Goal: Task Accomplishment & Management: Manage account settings

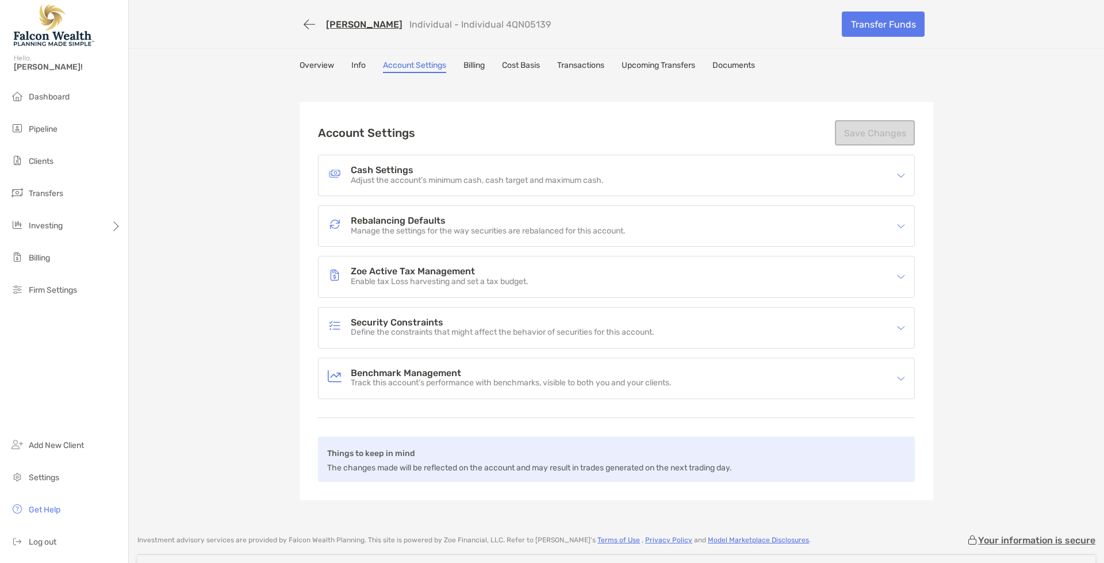
click at [411, 217] on h4 "Rebalancing Defaults" at bounding box center [488, 221] width 275 height 10
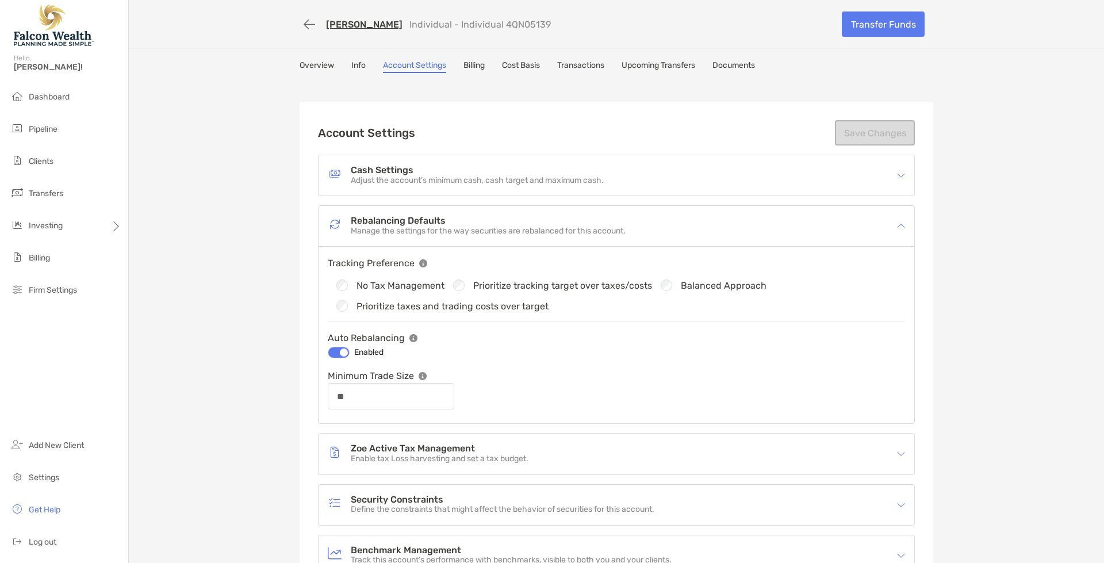
click at [445, 283] on div "Prioritize tracking target over taxes/costs" at bounding box center [548, 284] width 208 height 11
click at [577, 229] on div "Rebalancing Defaults Manage the settings for the way securities are rebalanced …" at bounding box center [616, 314] width 596 height 217
click at [859, 132] on button "Save Changes" at bounding box center [875, 132] width 80 height 25
type input "**"
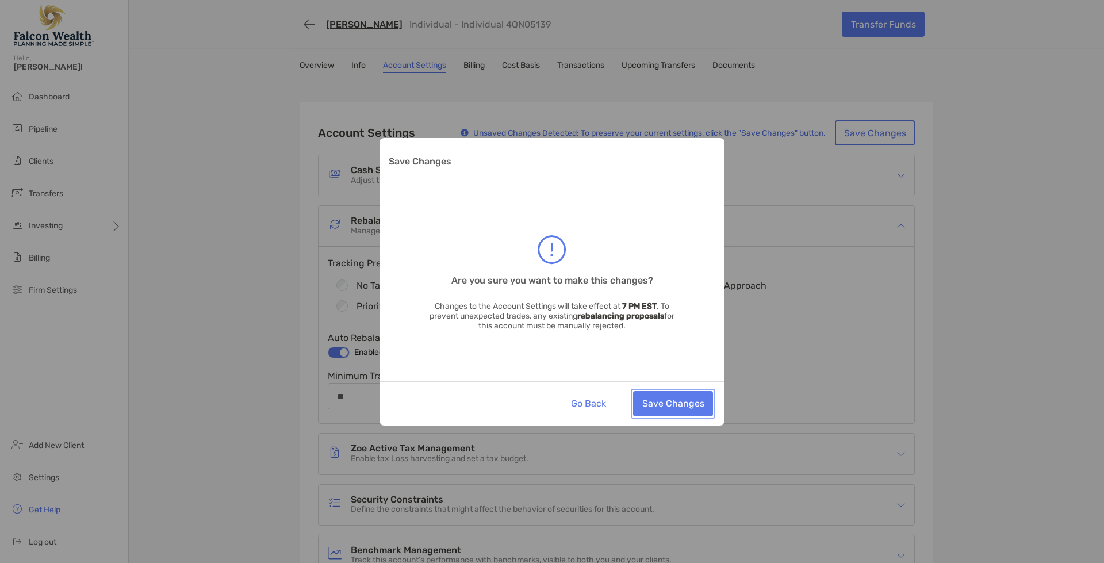
click at [674, 410] on button "Save Changes" at bounding box center [673, 403] width 80 height 25
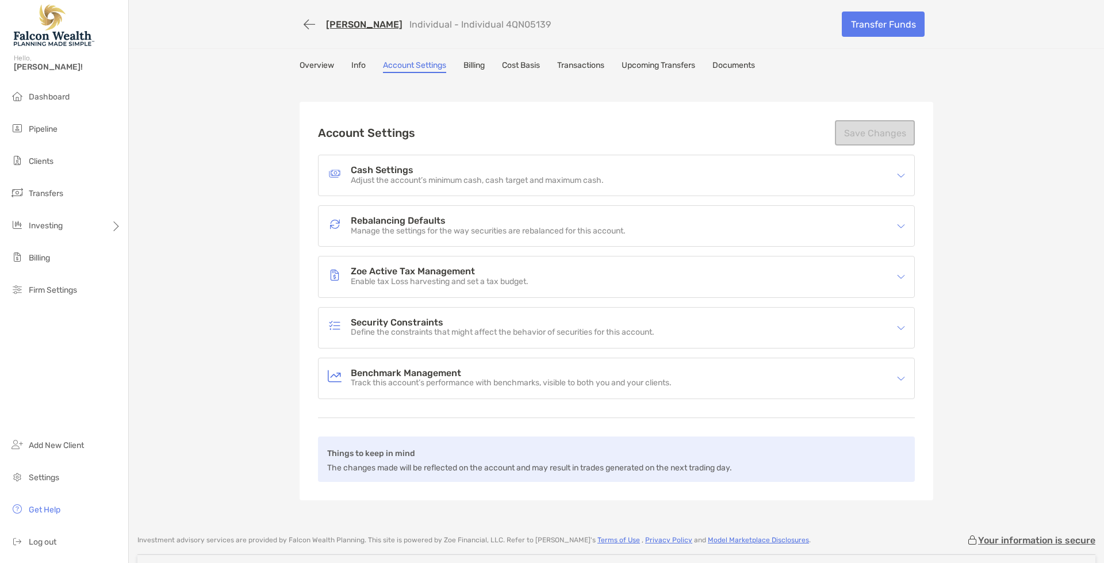
click at [420, 281] on p "Enable tax Loss harvesting and set a tax budget." at bounding box center [440, 282] width 178 height 10
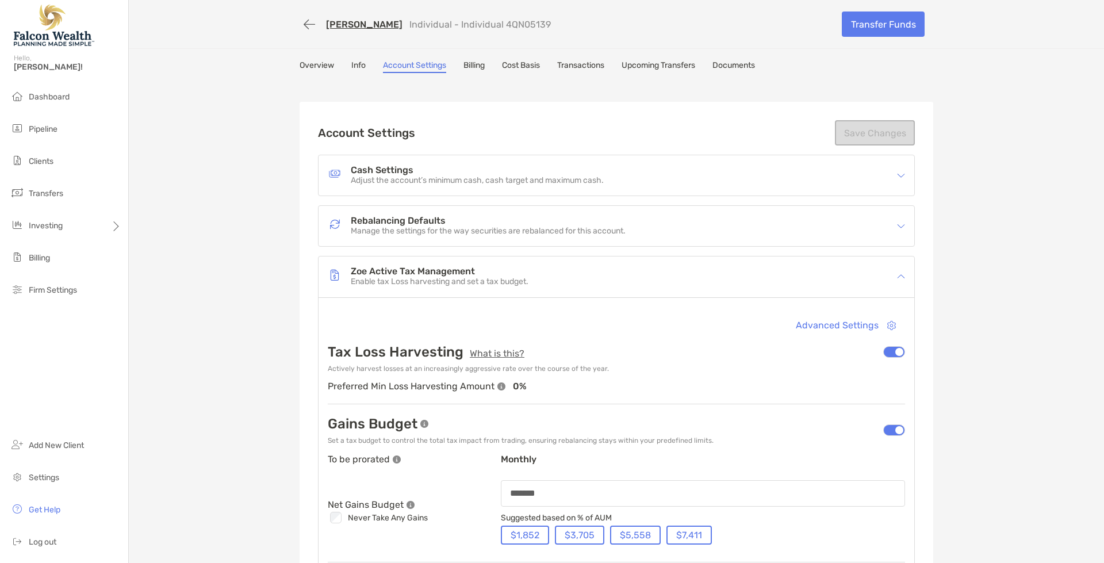
scroll to position [115, 0]
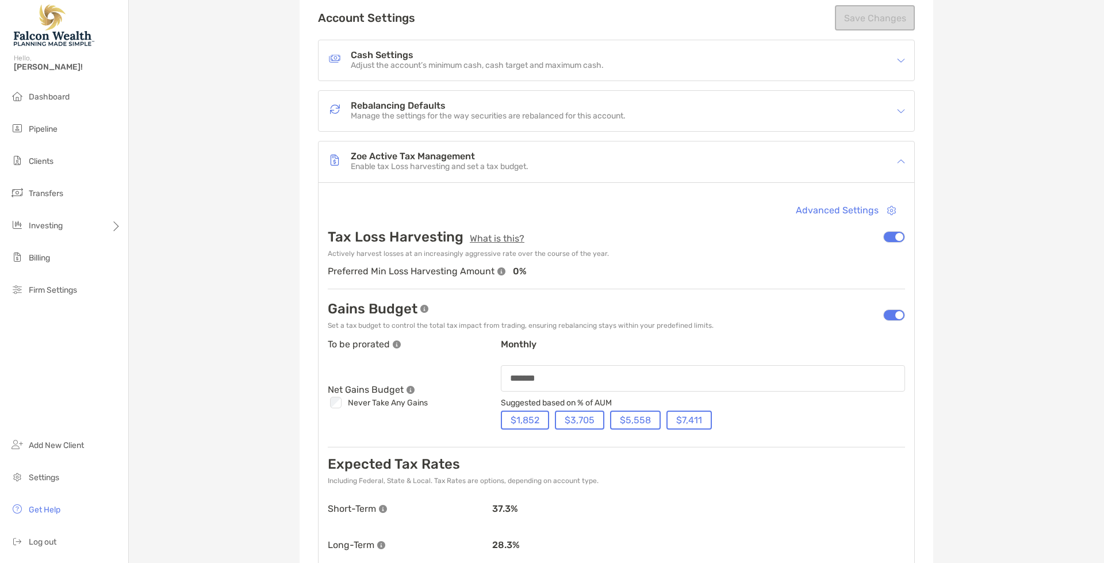
click at [531, 342] on p "monthly" at bounding box center [703, 349] width 404 height 20
click at [393, 346] on img at bounding box center [397, 344] width 8 height 8
click at [869, 217] on button "Advanced Settings" at bounding box center [845, 210] width 118 height 25
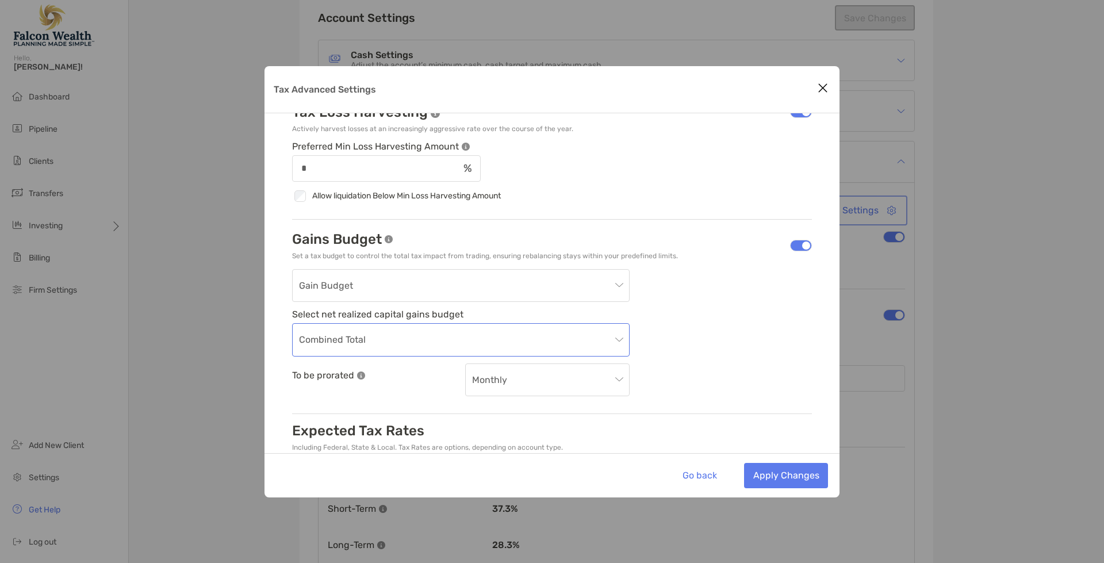
scroll to position [57, 0]
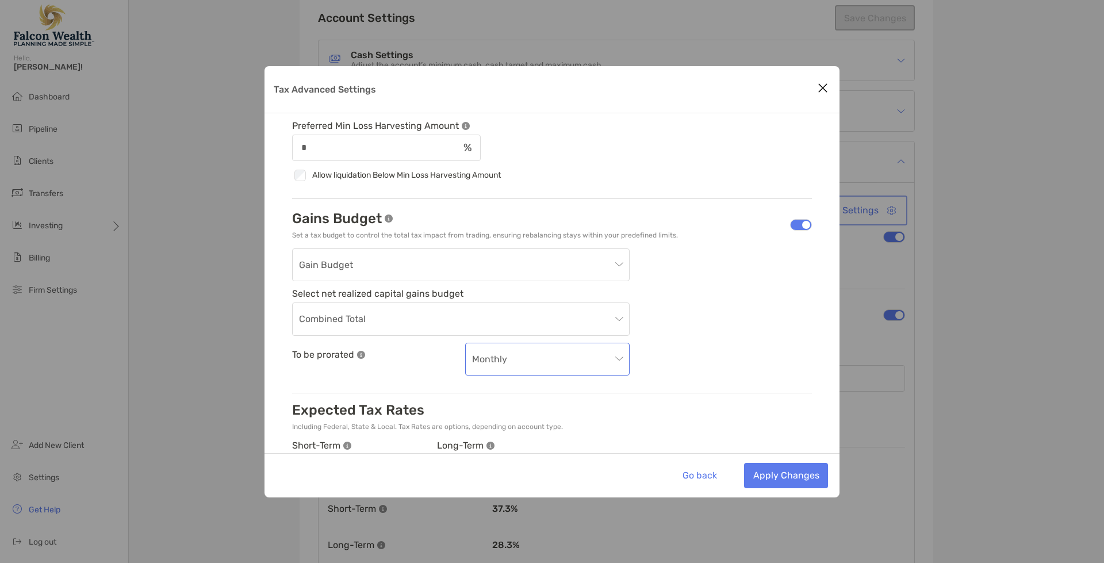
click at [512, 363] on span "Monthly" at bounding box center [547, 359] width 151 height 32
click at [499, 487] on div "Annually" at bounding box center [547, 489] width 146 height 14
click at [786, 479] on button "Apply Changes" at bounding box center [786, 475] width 84 height 25
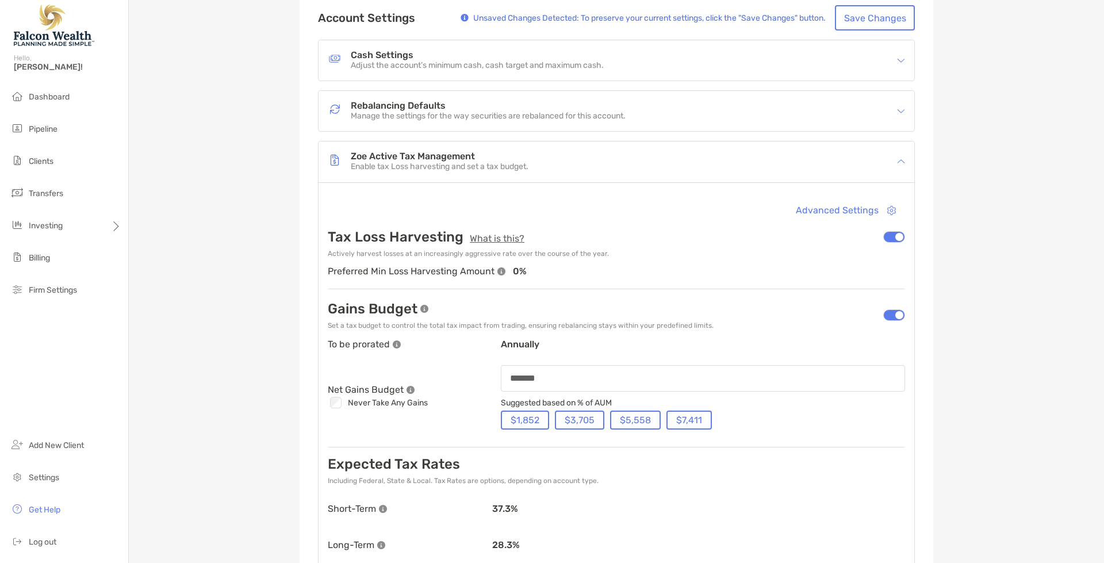
click at [946, 369] on div "[PERSON_NAME] Individual - Individual 4QN05139 Transfer Funds Overview Info Acc…" at bounding box center [616, 339] width 975 height 909
click at [556, 380] on input "*******" at bounding box center [703, 378] width 402 height 10
click at [962, 310] on div "[PERSON_NAME] Individual - Individual 4QN05139 Transfer Funds Overview Info Acc…" at bounding box center [616, 339] width 975 height 909
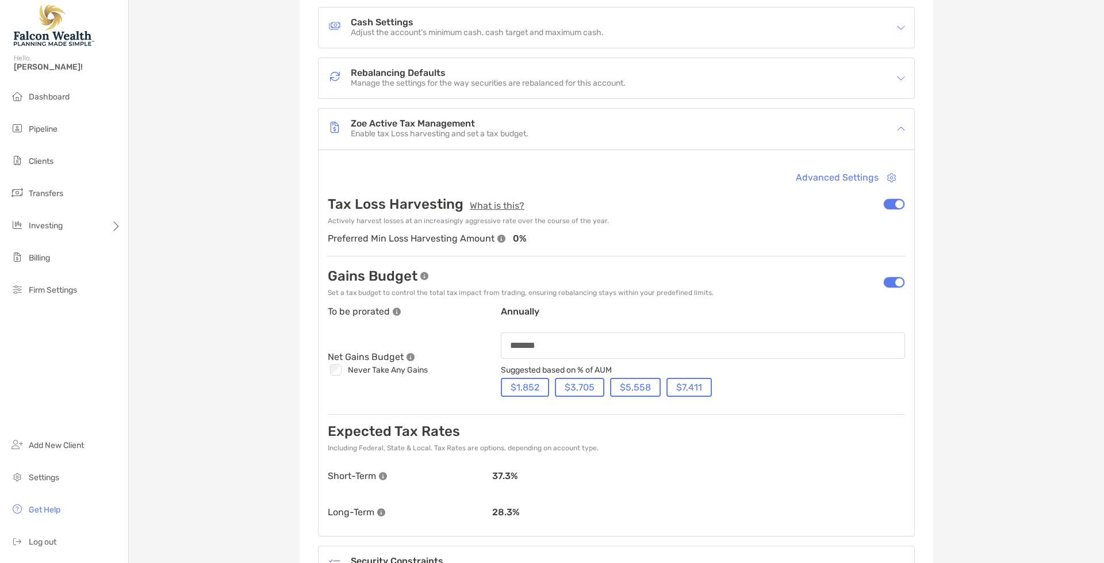
scroll to position [0, 0]
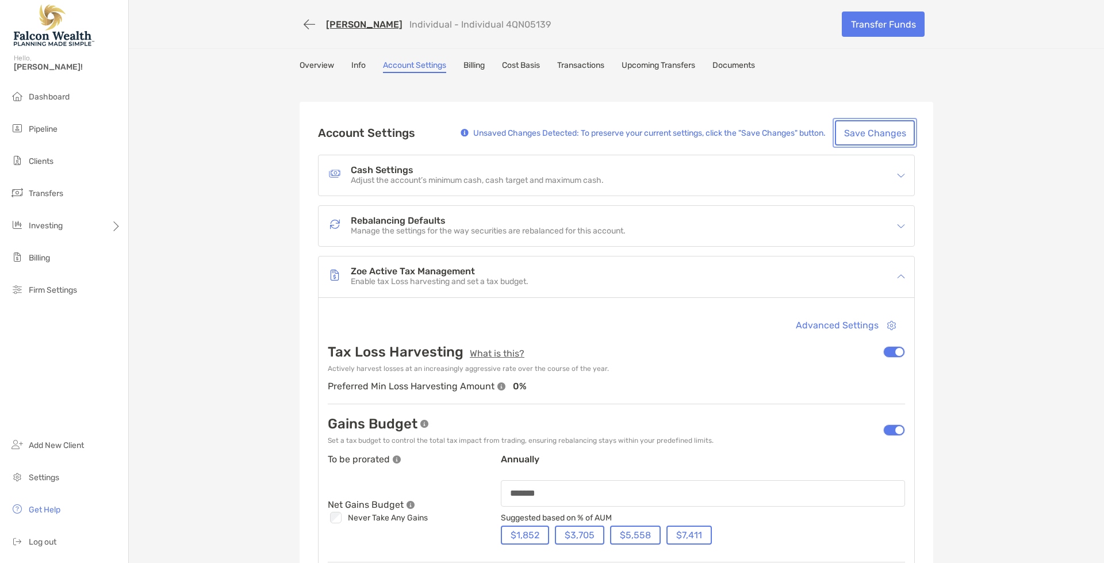
click at [875, 124] on button "Save Changes" at bounding box center [875, 132] width 80 height 25
type input "*******"
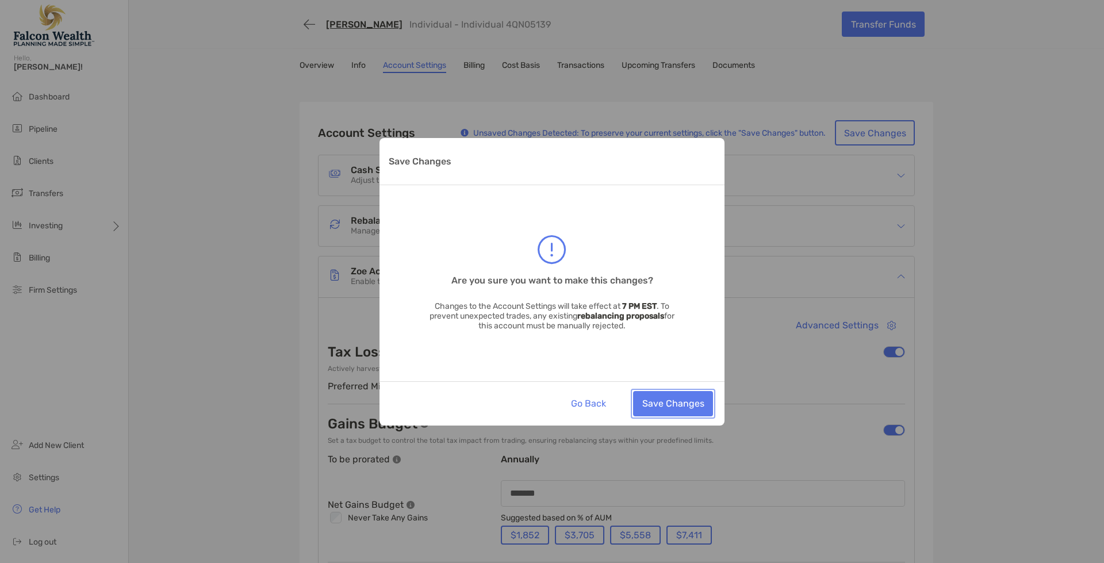
click at [675, 405] on button "Save Changes" at bounding box center [673, 403] width 80 height 25
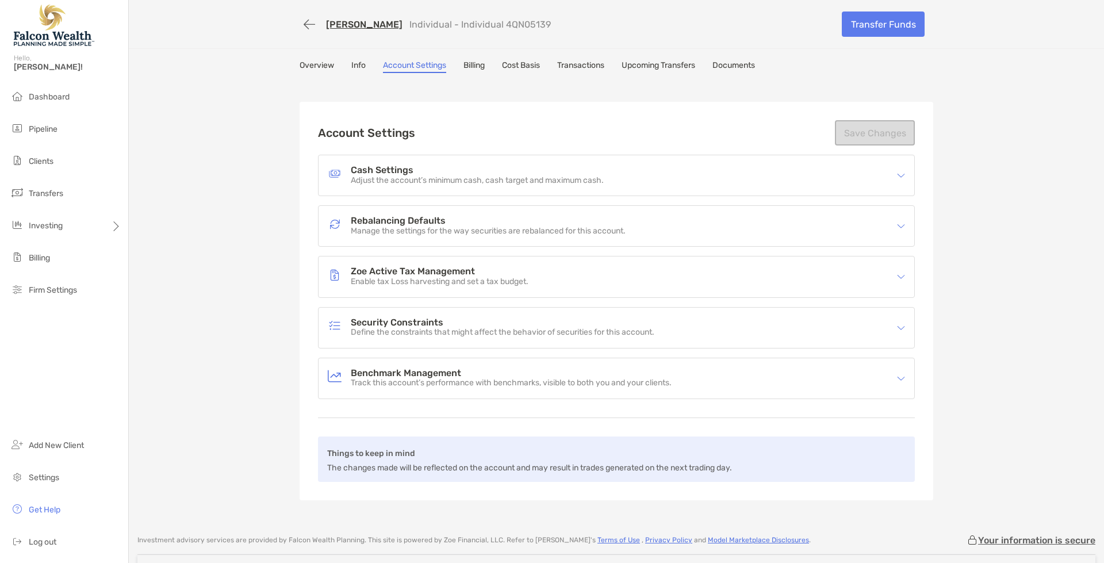
click at [397, 290] on div "Zoe Active Tax Management Enable tax Loss harvesting and set a tax budget." at bounding box center [616, 276] width 596 height 40
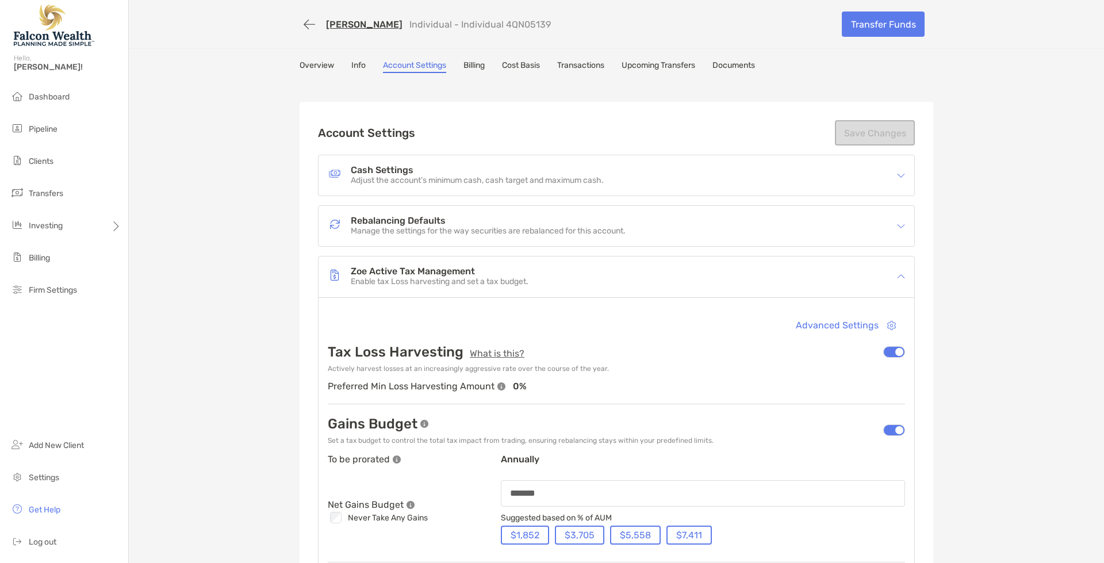
click at [406, 274] on h4 "Zoe Active Tax Management" at bounding box center [440, 272] width 178 height 10
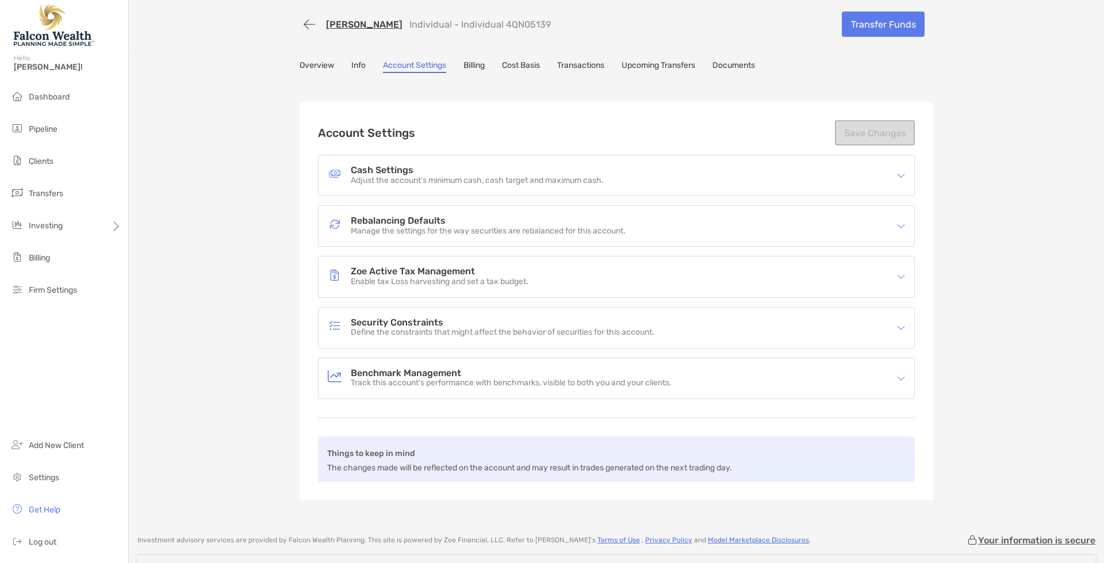
click at [406, 274] on h4 "Zoe Active Tax Management" at bounding box center [440, 272] width 178 height 10
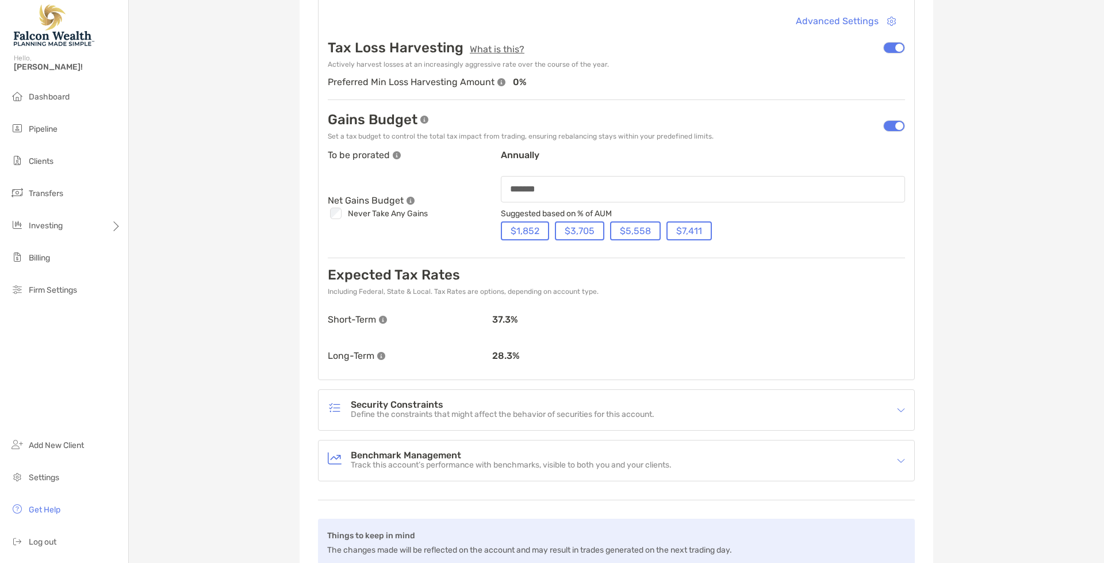
scroll to position [230, 0]
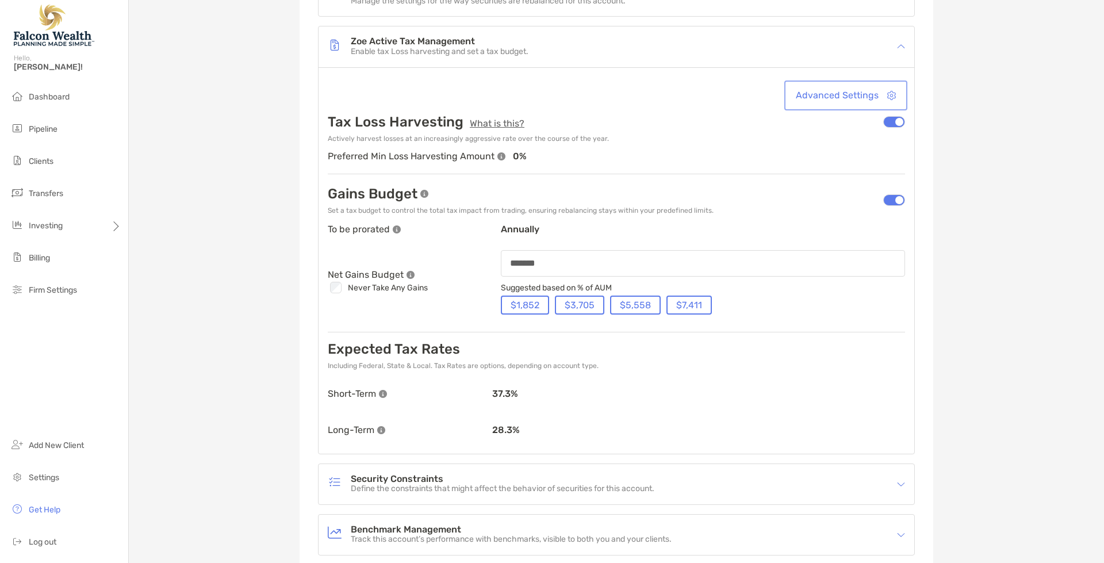
click at [856, 92] on button "Advanced Settings" at bounding box center [845, 95] width 118 height 25
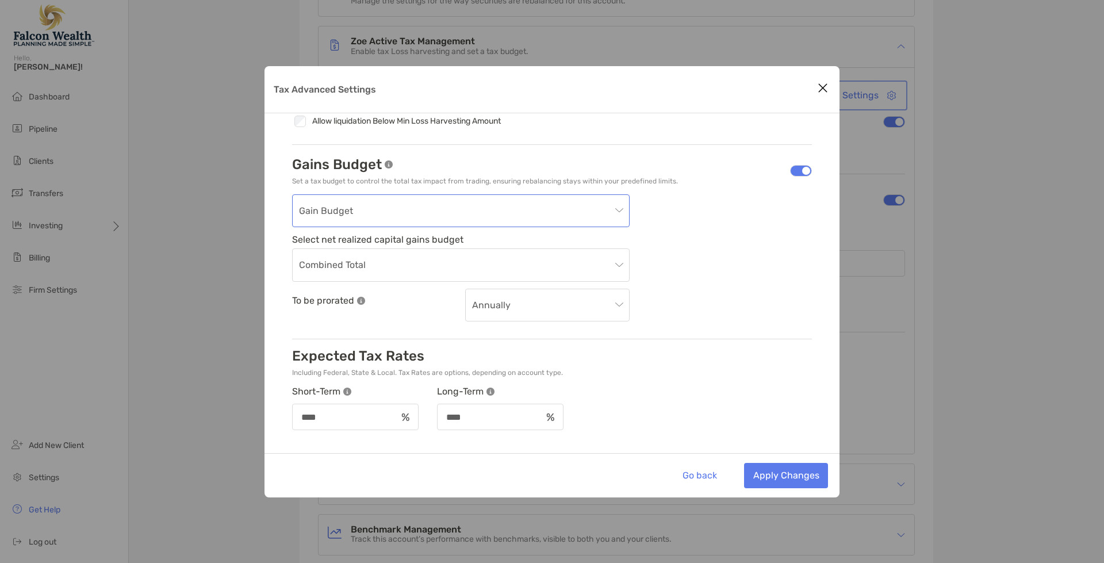
scroll to position [116, 0]
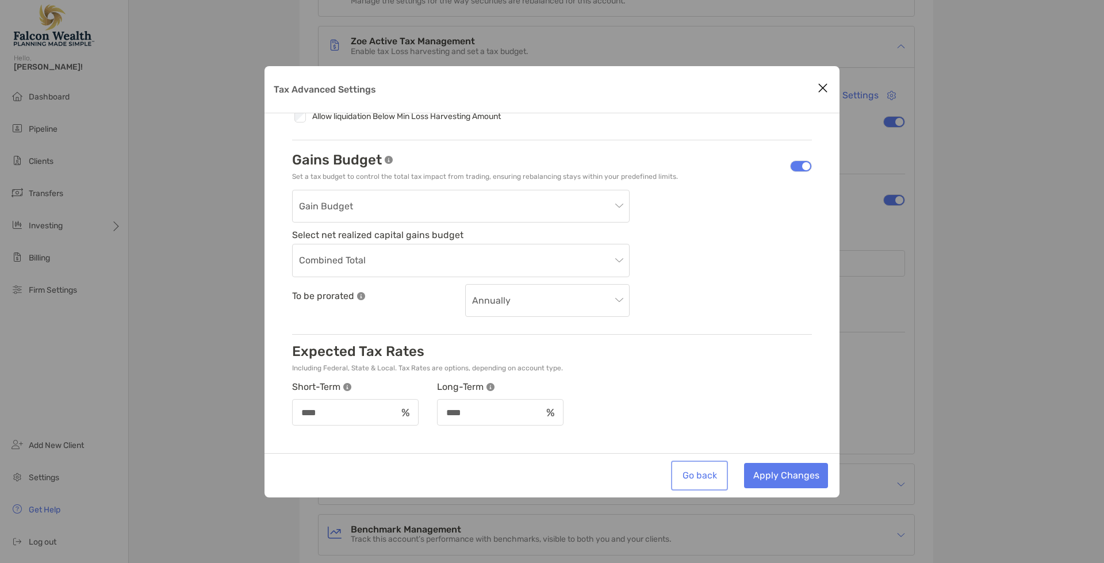
click at [695, 467] on button "Go back" at bounding box center [699, 475] width 52 height 25
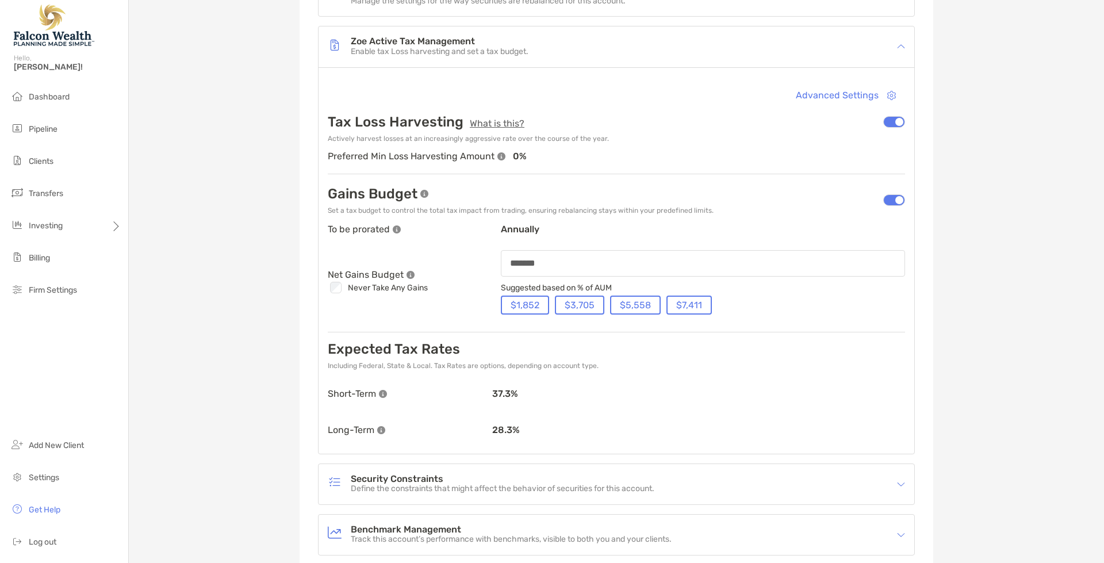
scroll to position [57, 0]
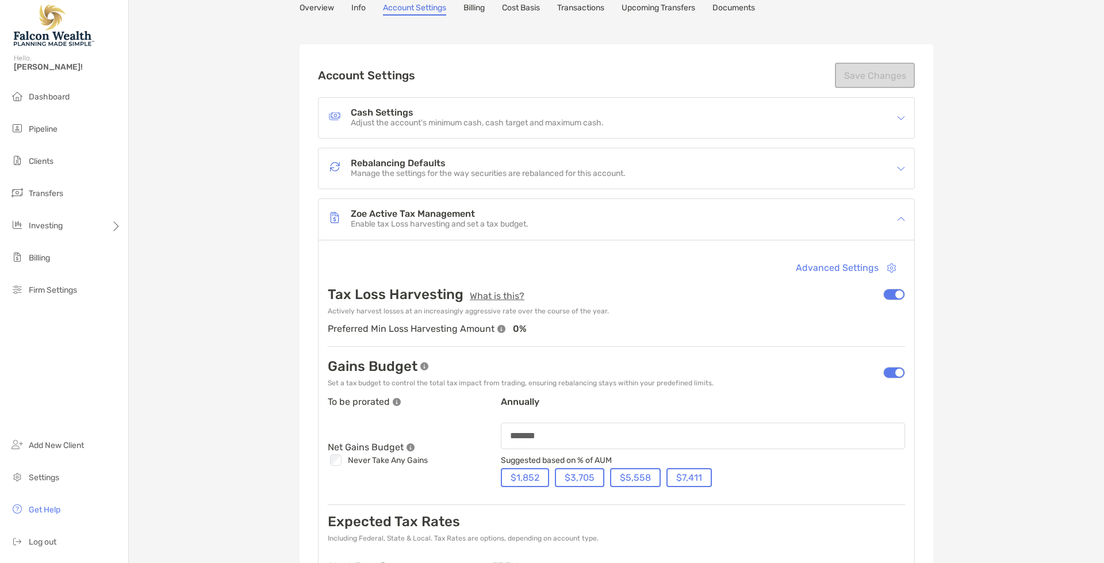
click at [436, 216] on h4 "Zoe Active Tax Management" at bounding box center [440, 214] width 178 height 10
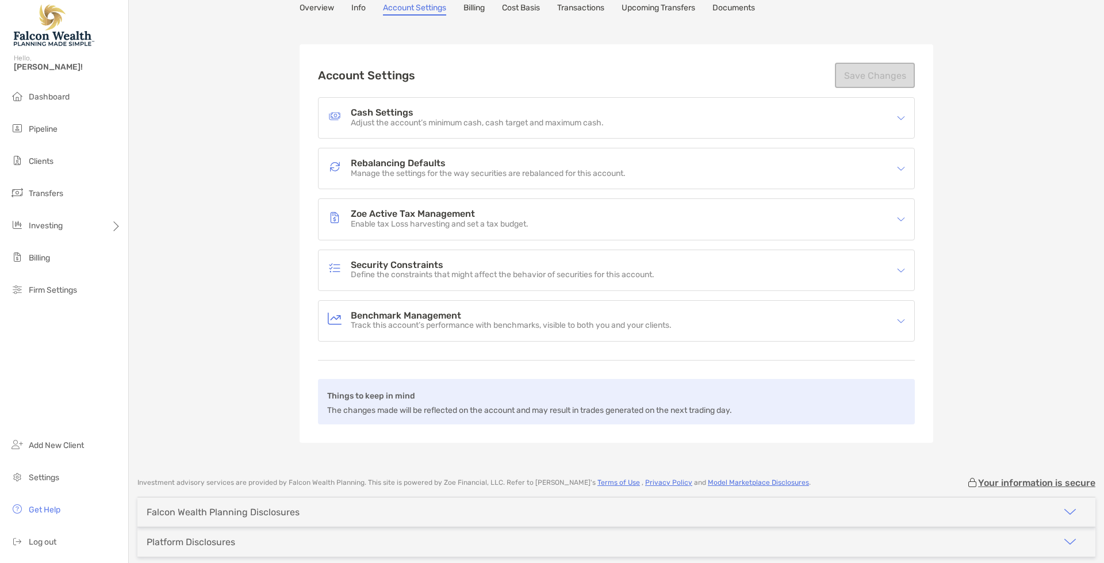
click at [451, 163] on h4 "Rebalancing Defaults" at bounding box center [488, 164] width 275 height 10
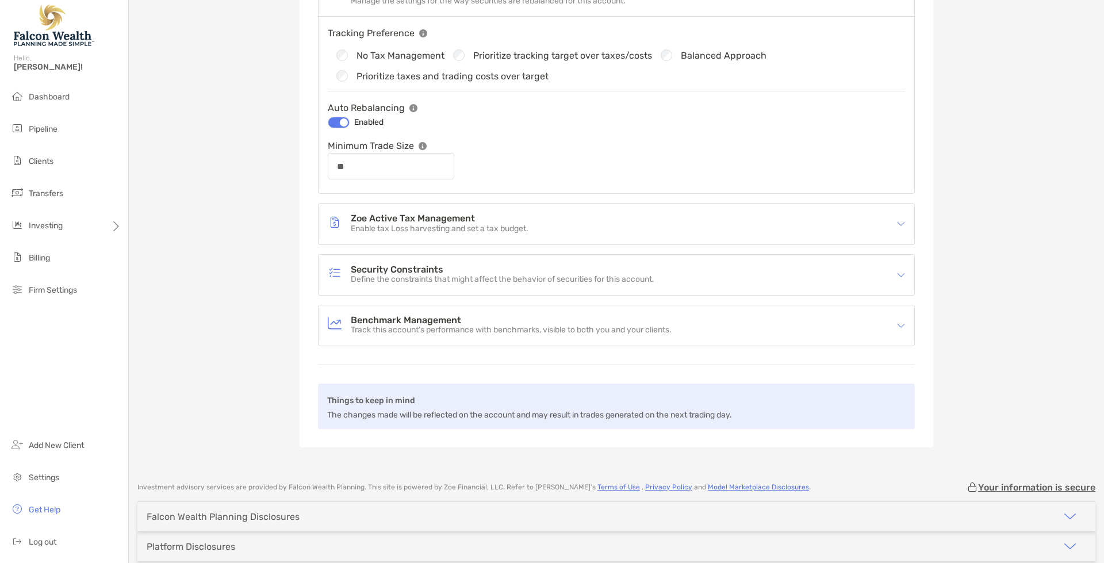
scroll to position [0, 0]
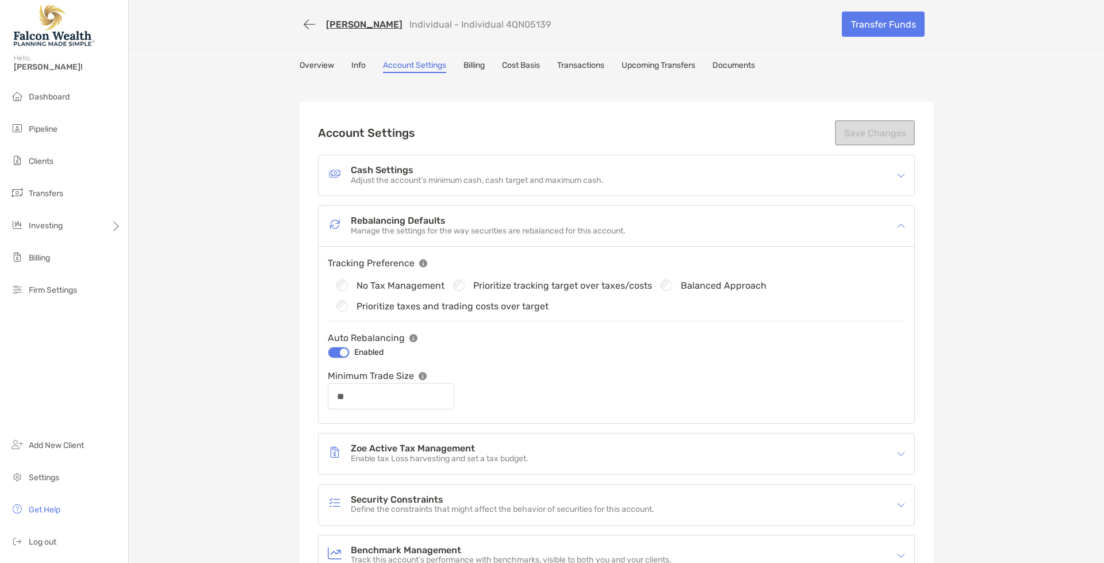
click at [995, 207] on div "[PERSON_NAME] Individual - Individual 4QN05139 Transfer Funds Overview Info Acc…" at bounding box center [616, 350] width 975 height 700
click at [421, 228] on p "Manage the settings for the way securities are rebalanced for this account." at bounding box center [488, 231] width 275 height 10
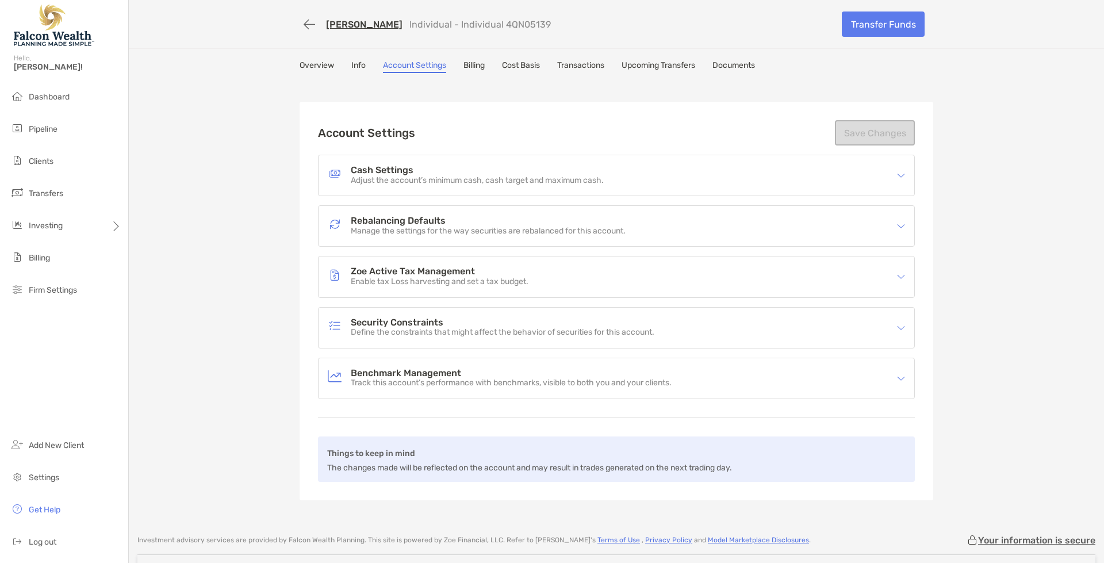
click at [411, 283] on p "Enable tax Loss harvesting and set a tax budget." at bounding box center [440, 282] width 178 height 10
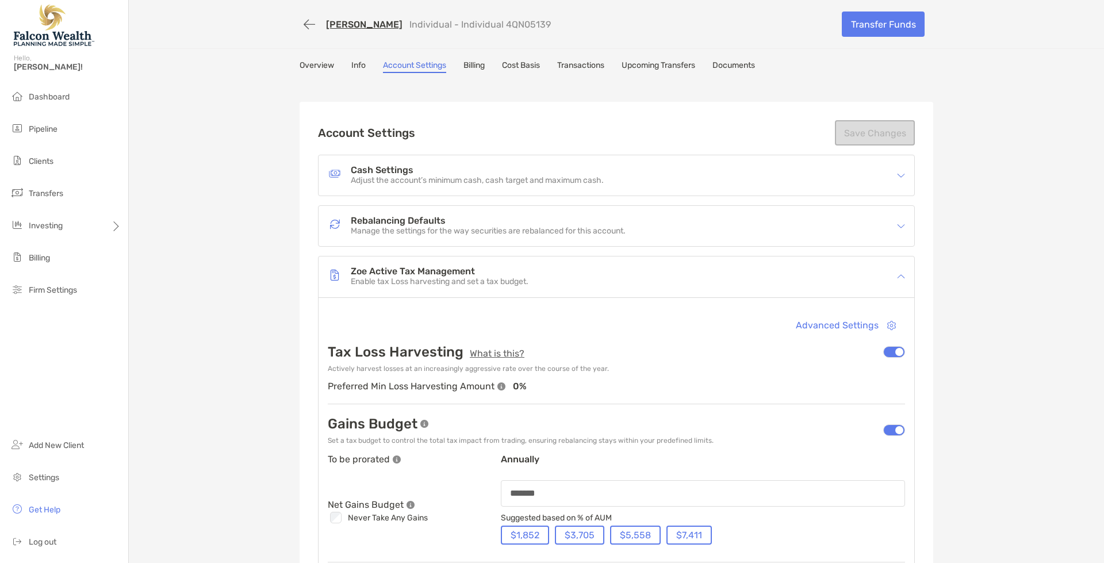
click at [464, 224] on h4 "Rebalancing Defaults" at bounding box center [488, 221] width 275 height 10
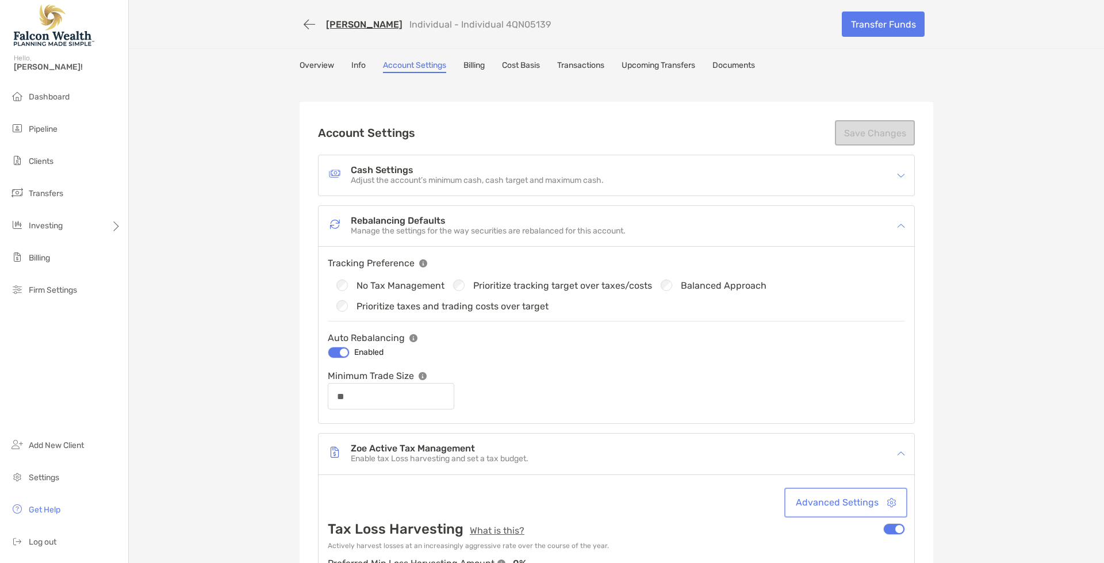
click at [859, 501] on button "Advanced Settings" at bounding box center [845, 502] width 118 height 25
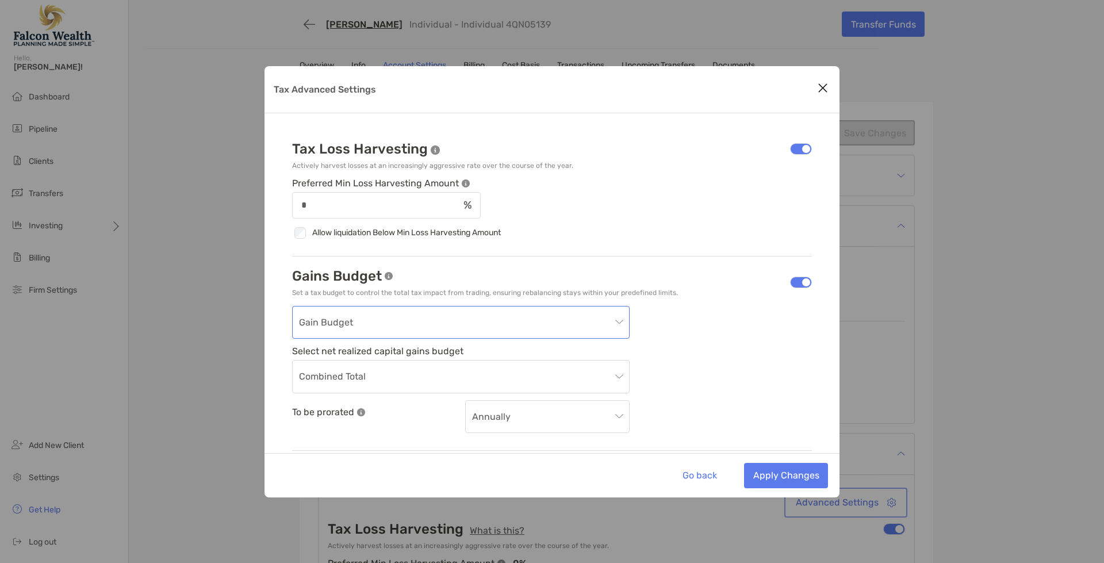
click at [441, 315] on span "Gain Budget" at bounding box center [461, 322] width 324 height 32
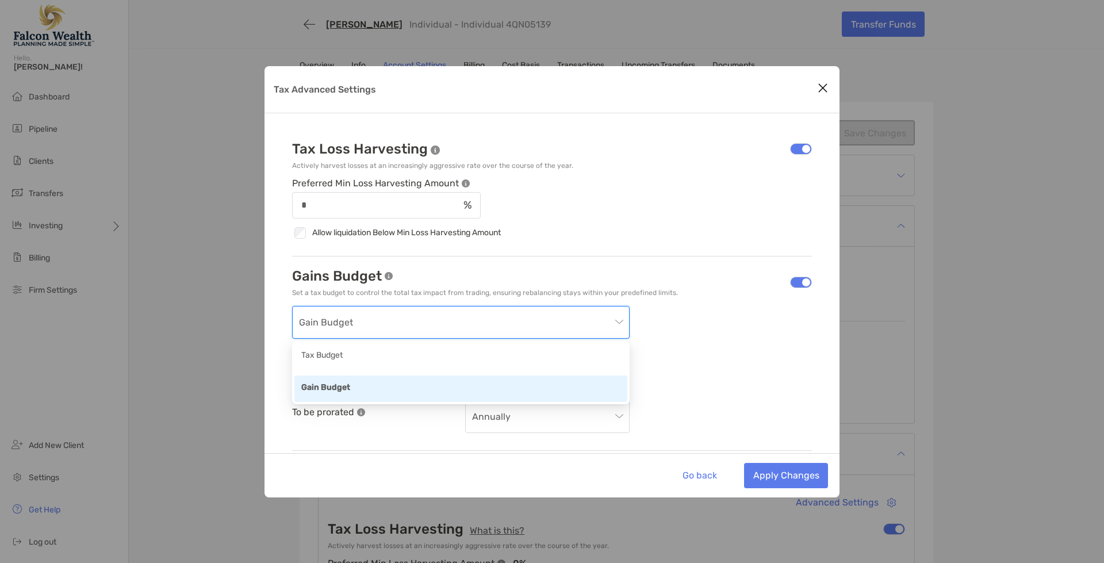
click at [782, 356] on div "Gain Budget Select net realized capital gains budget Combined Total To be prora…" at bounding box center [552, 370] width 520 height 128
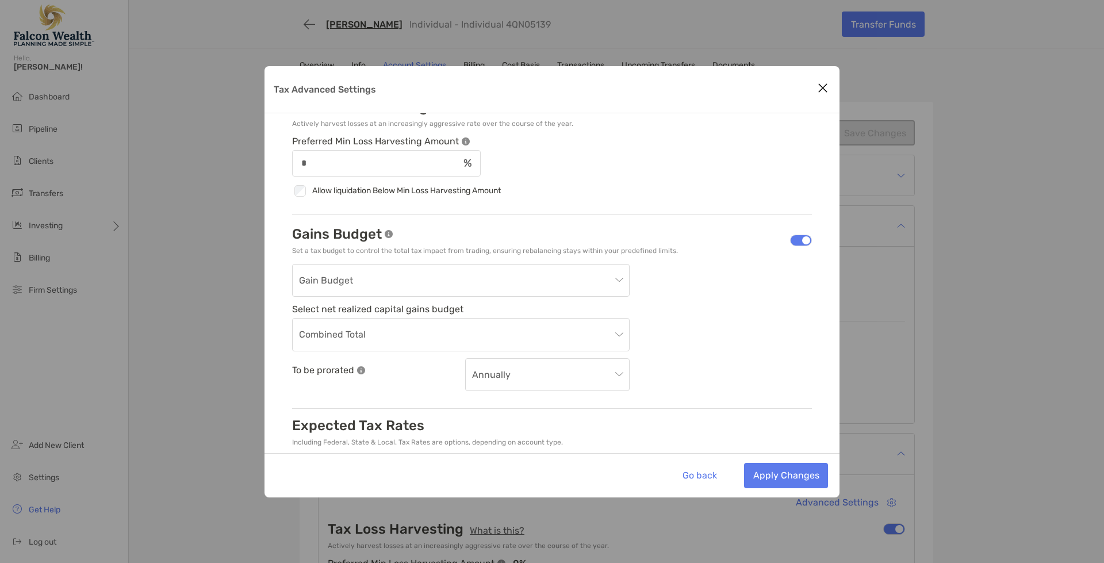
scroll to position [116, 0]
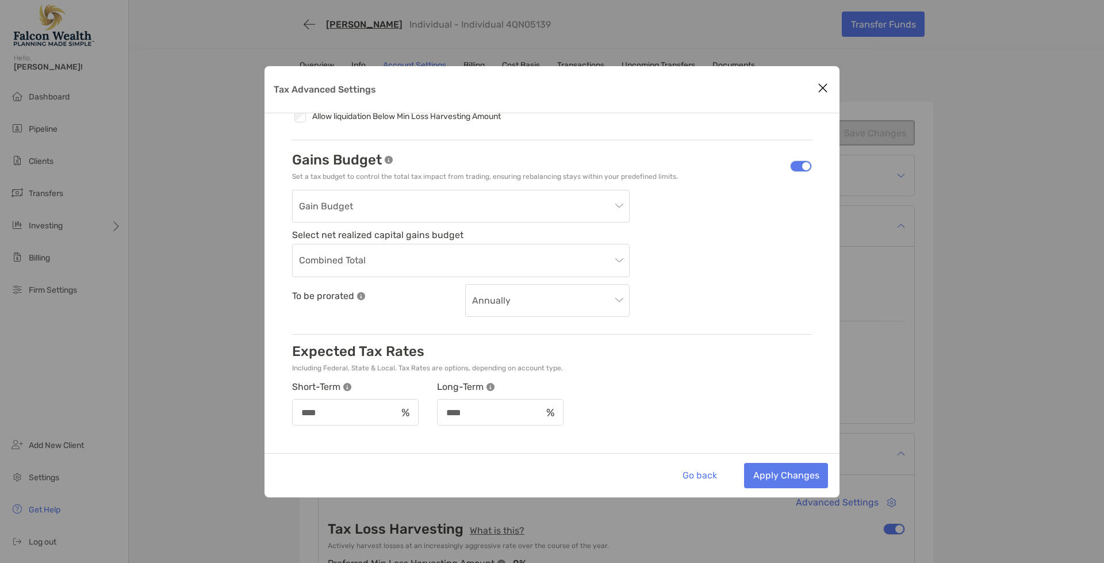
click at [827, 91] on icon "Close modal" at bounding box center [822, 88] width 10 height 14
type input "*******"
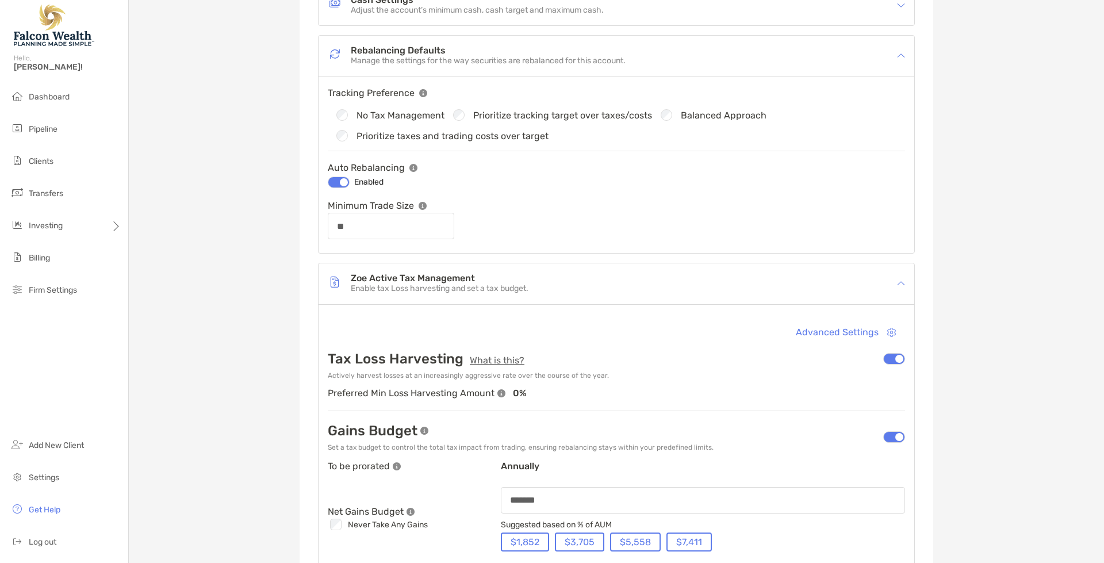
scroll to position [172, 0]
